Goal: Communication & Community: Answer question/provide support

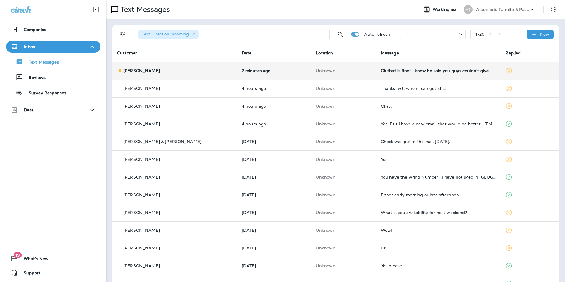
click at [311, 66] on td "Unknown" at bounding box center [343, 71] width 65 height 18
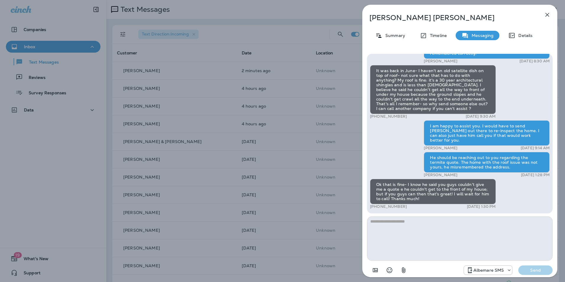
click at [398, 224] on textarea at bounding box center [460, 238] width 186 height 44
type textarea "**********"
click at [545, 271] on p "Send" at bounding box center [535, 270] width 25 height 5
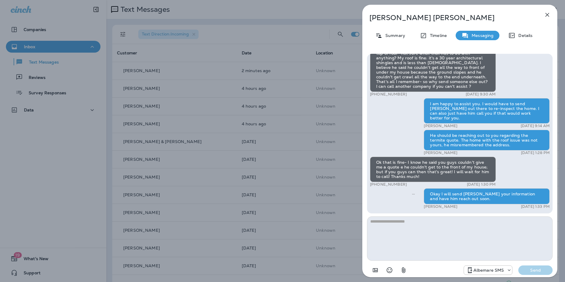
click at [548, 16] on icon "button" at bounding box center [548, 15] width 4 height 4
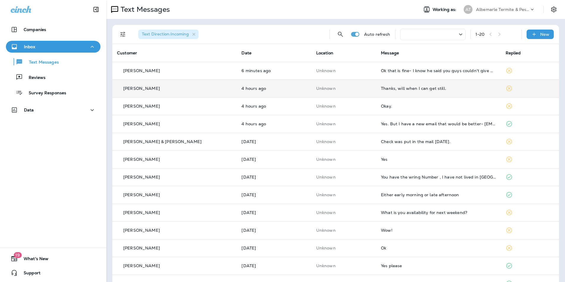
click at [432, 88] on div "Thanks, will when I can get still." at bounding box center [438, 88] width 115 height 5
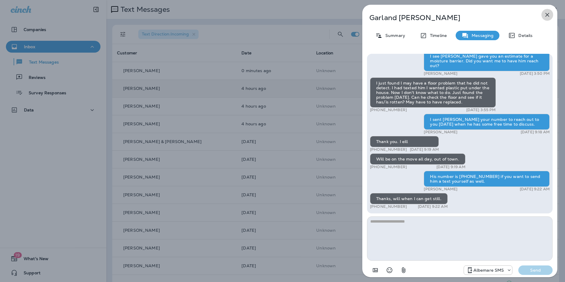
click at [547, 14] on icon "button" at bounding box center [548, 15] width 4 height 4
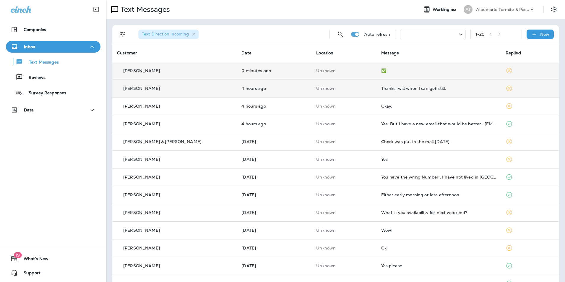
click at [341, 76] on td "Unknown" at bounding box center [344, 71] width 65 height 18
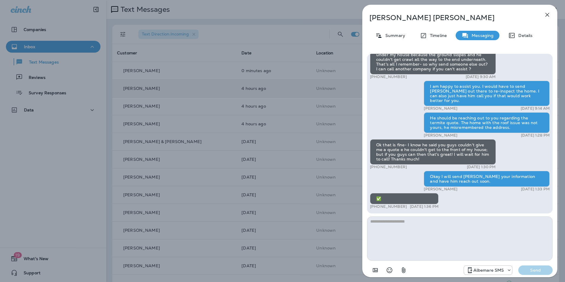
click at [544, 15] on icon "button" at bounding box center [547, 14] width 7 height 7
